Goal: Entertainment & Leisure: Consume media (video, audio)

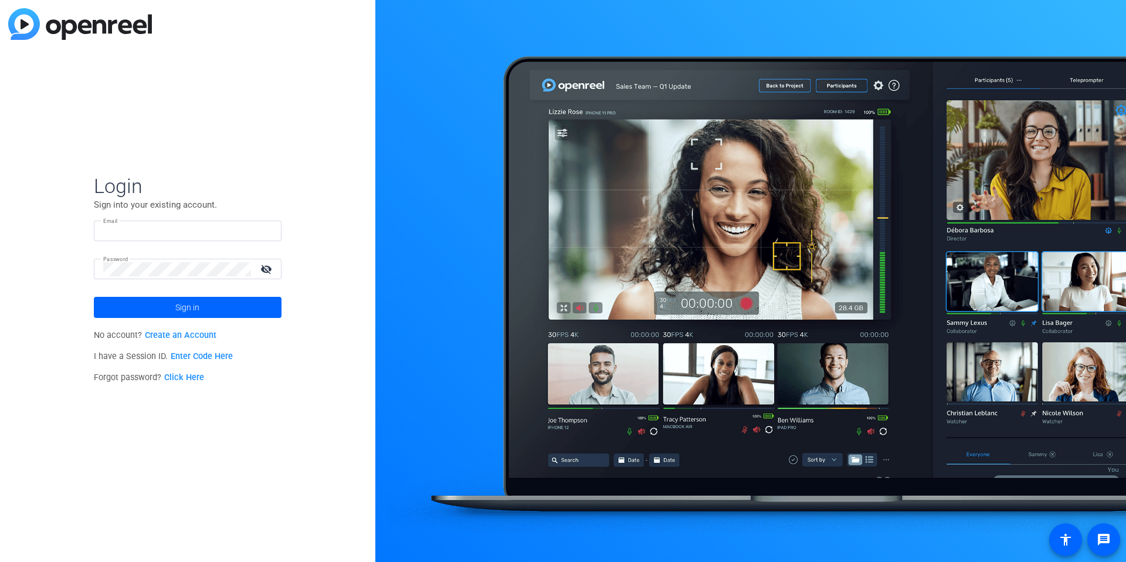
type input "[EMAIL_ADDRESS][DOMAIN_NAME]"
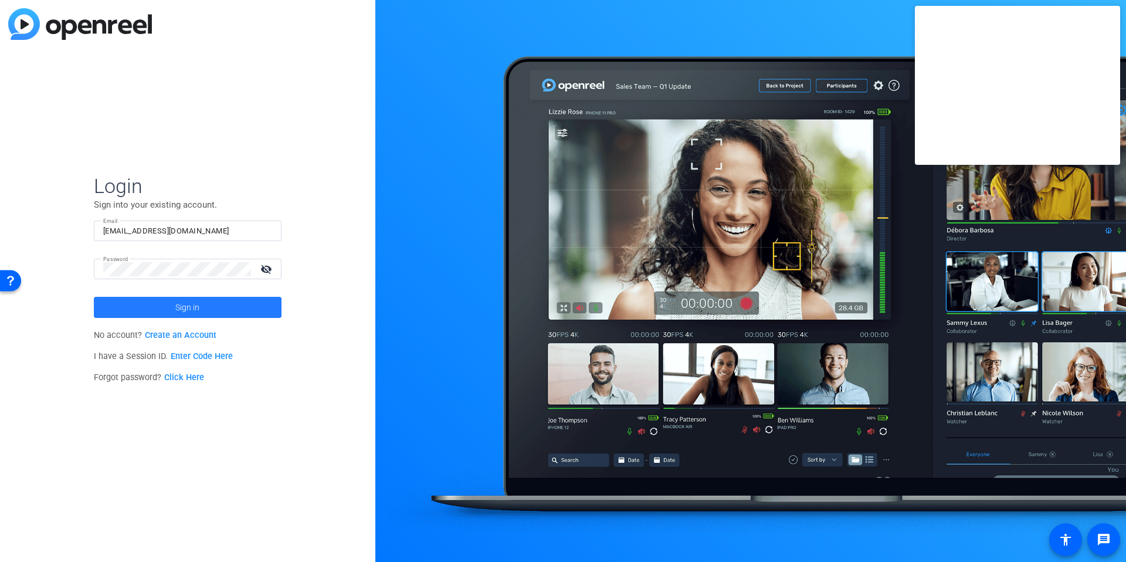
click at [140, 310] on span at bounding box center [188, 307] width 188 height 28
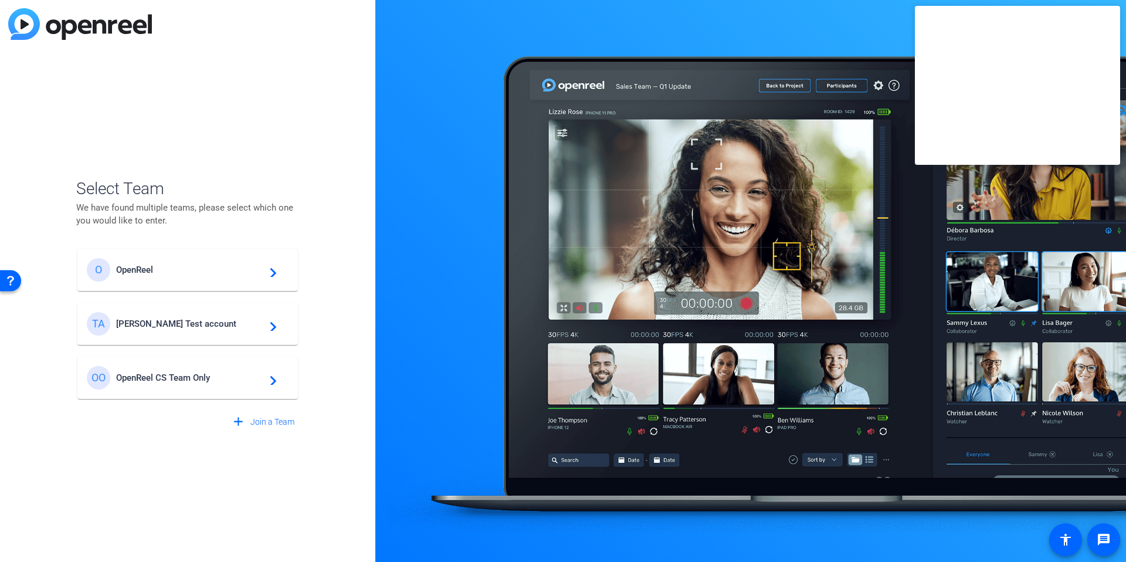
click at [151, 281] on mat-card-content "O OpenReel navigate_next" at bounding box center [187, 270] width 220 height 42
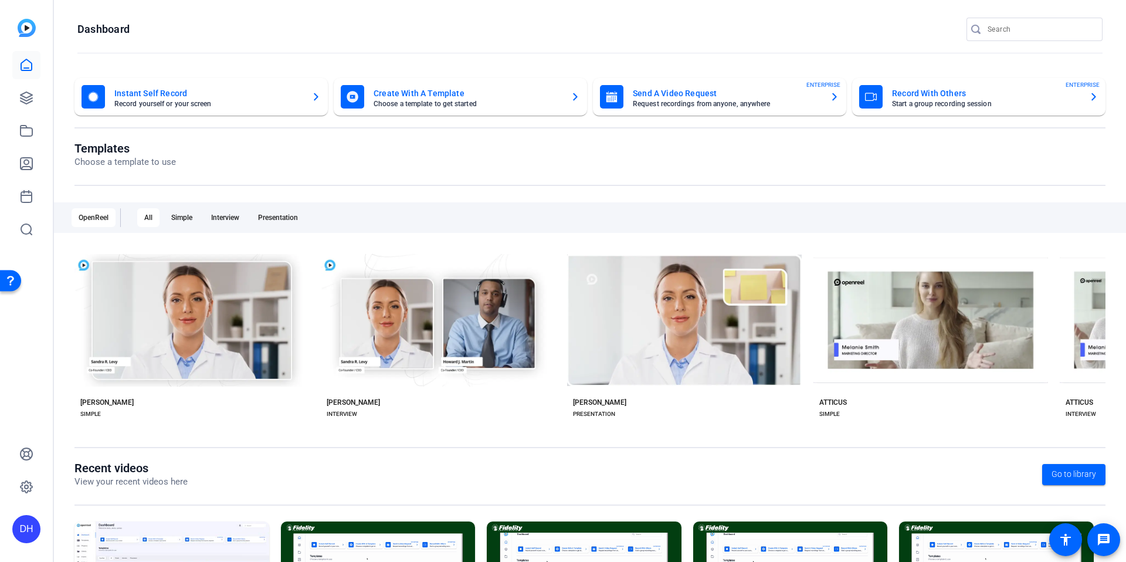
click at [318, 37] on openreel-page-title "Dashboard" at bounding box center [589, 29] width 1025 height 23
click at [531, 41] on openreel-divider-bar at bounding box center [589, 53] width 1025 height 25
click at [442, 27] on openreel-page-title "Dashboard" at bounding box center [589, 29] width 1025 height 23
click at [371, 144] on openreel-page-title "Templates Choose a template to use" at bounding box center [589, 155] width 1031 height 28
click at [400, 32] on openreel-page-title "Dashboard" at bounding box center [589, 29] width 1025 height 23
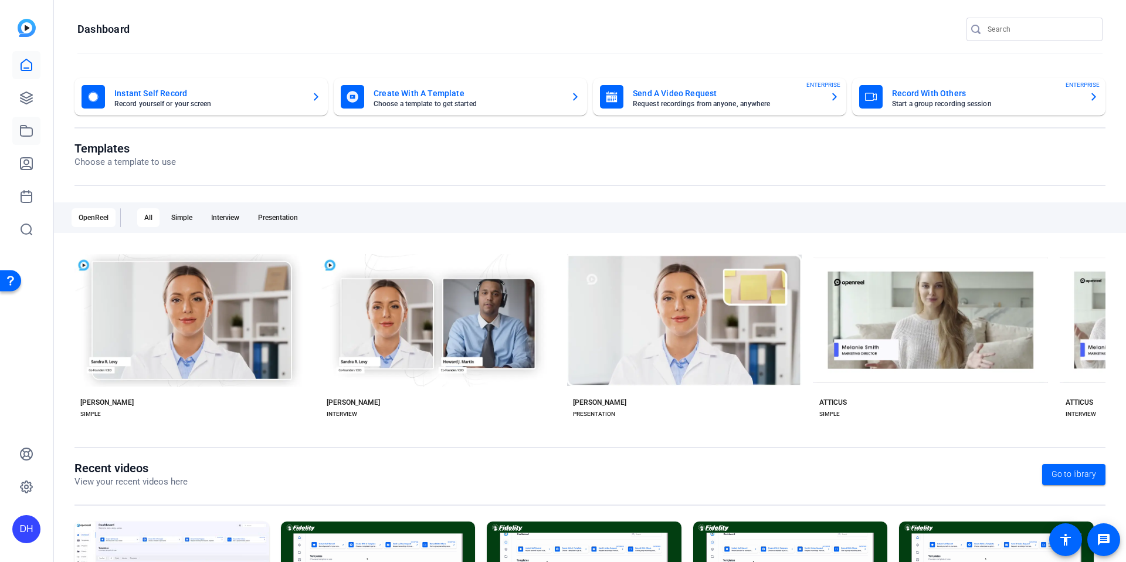
click at [30, 137] on icon at bounding box center [26, 131] width 14 height 14
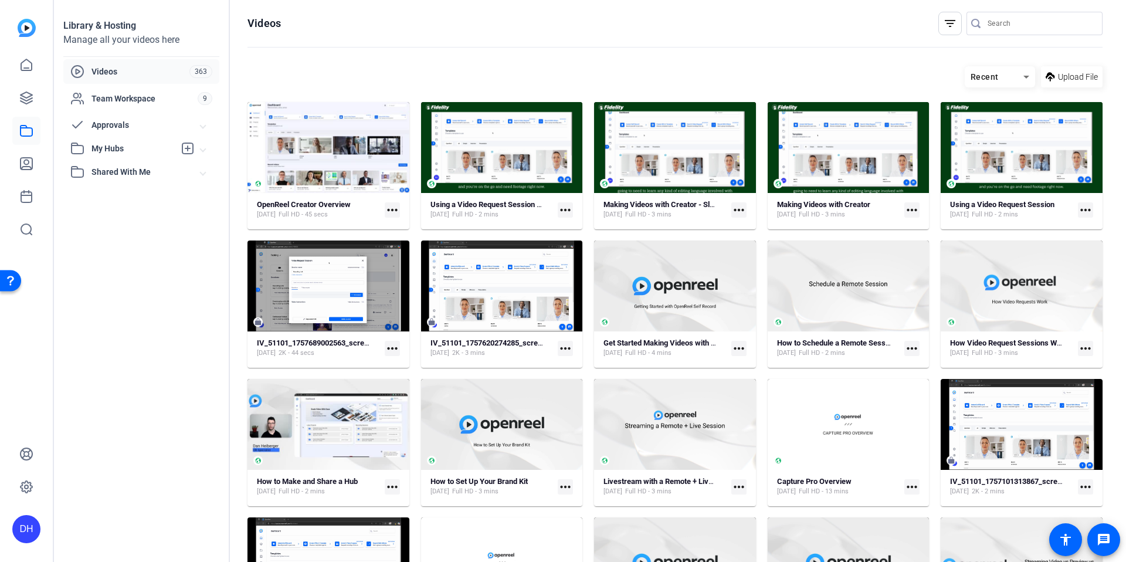
click at [146, 155] on div "My Hubs" at bounding box center [122, 148] width 104 height 14
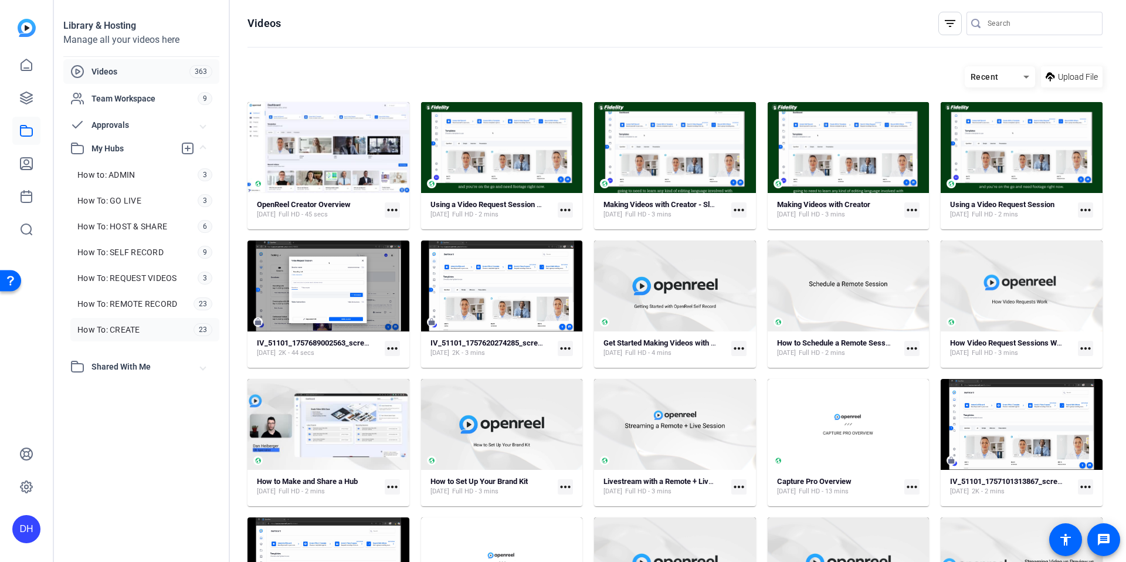
click at [131, 329] on span "How To: CREATE" at bounding box center [108, 330] width 63 height 12
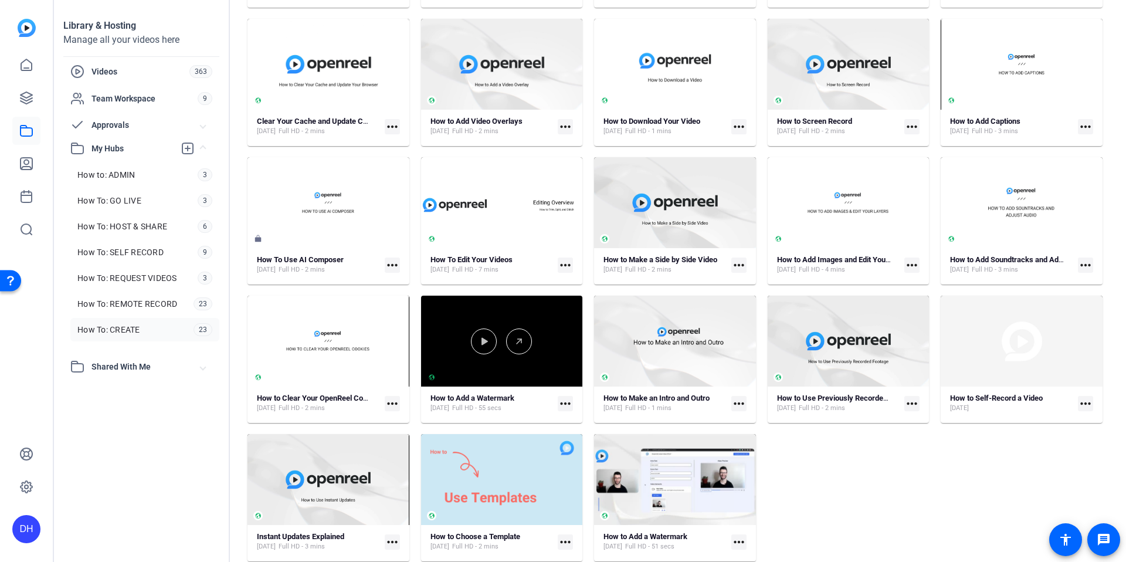
scroll to position [222, 0]
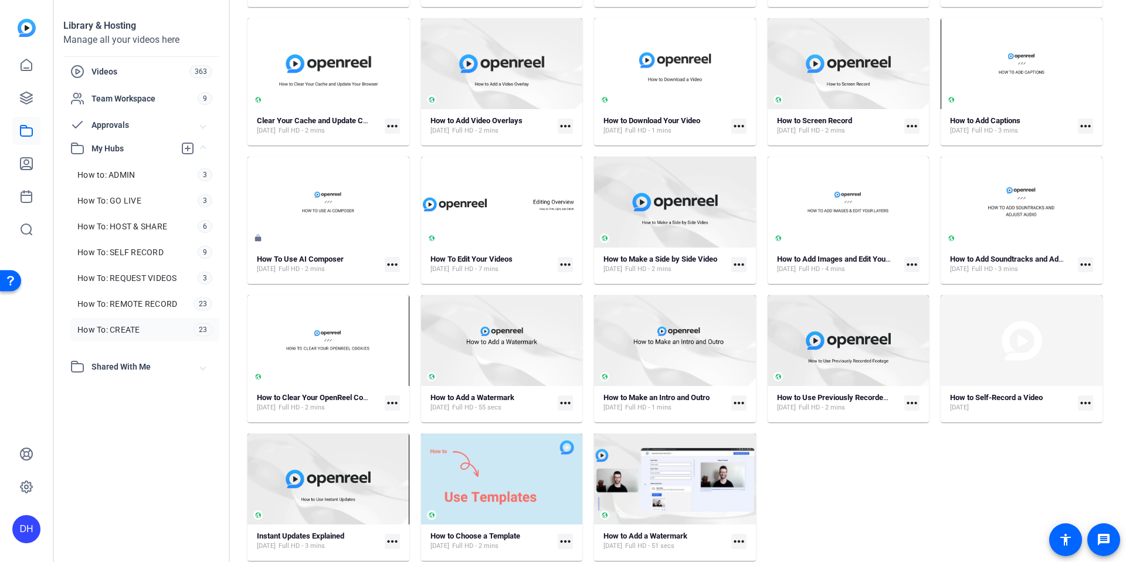
click at [804, 473] on div "How to Set Up Your Brand Kit [DATE] Full HD - 3 mins more_horiz How to Add Lowe…" at bounding box center [674, 220] width 855 height 680
click at [823, 509] on div "How to Set Up Your Brand Kit [DATE] Full HD - 3 mins more_horiz How to Add Lowe…" at bounding box center [674, 220] width 855 height 680
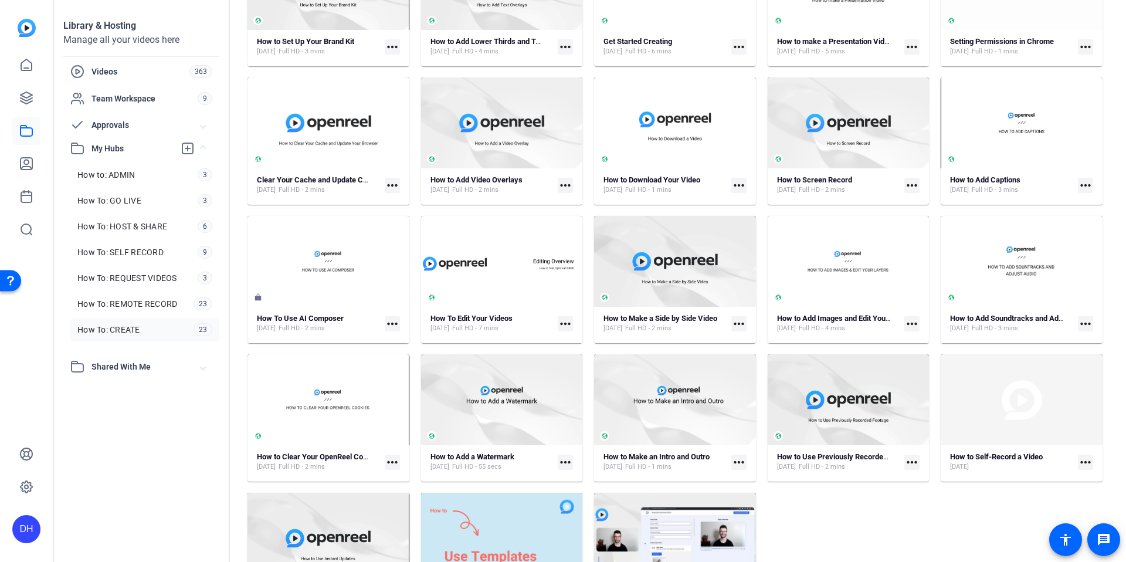
scroll to position [161, 0]
